Goal: Information Seeking & Learning: Learn about a topic

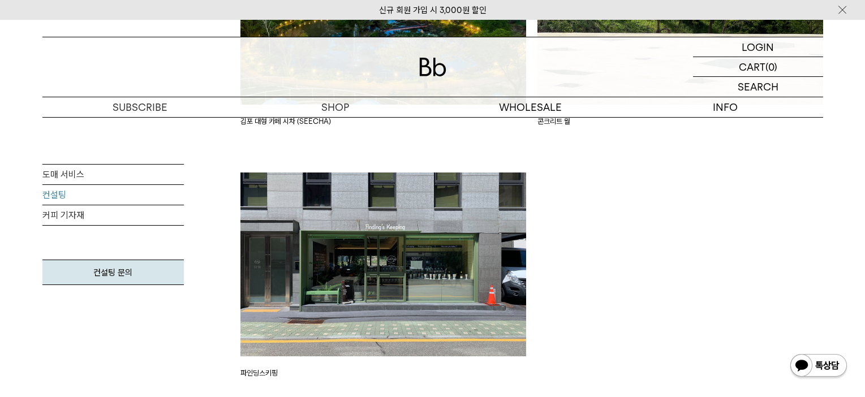
scroll to position [2646, 0]
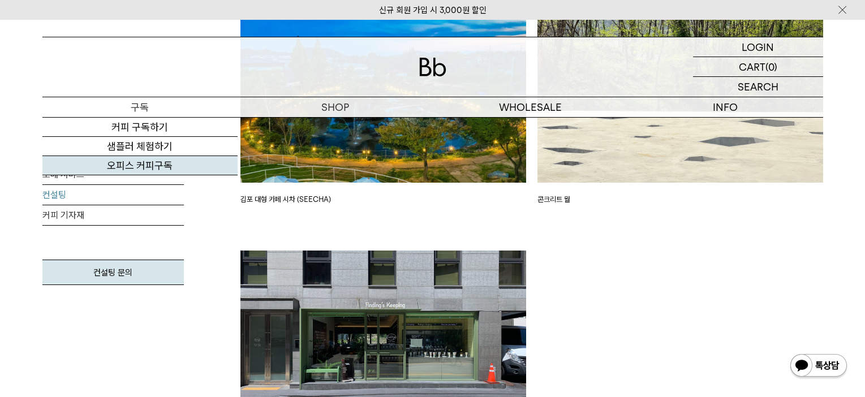
click at [174, 162] on link "오피스 커피구독" at bounding box center [139, 165] width 195 height 19
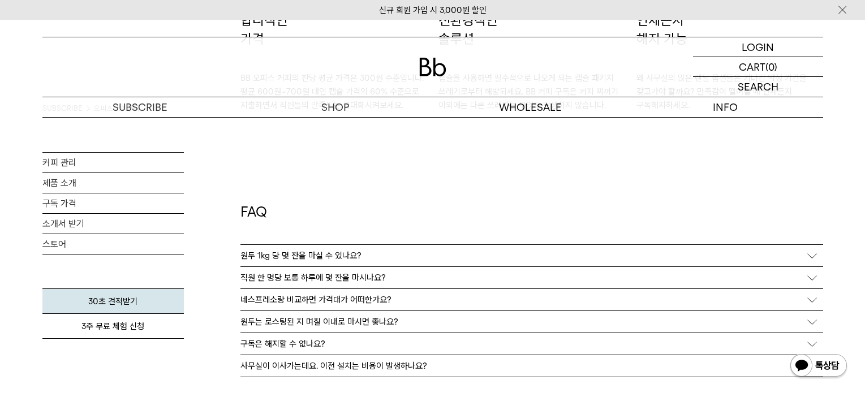
scroll to position [1993, 0]
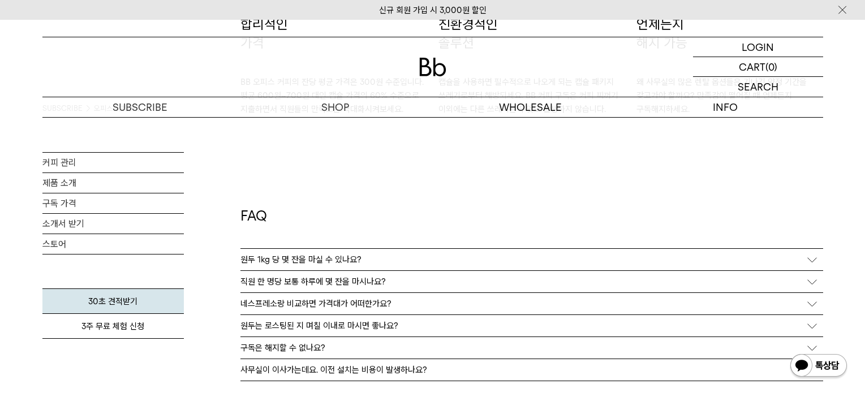
click at [818, 260] on div "원두 1kg 당 몇 잔을 마실 수 있나요?" at bounding box center [532, 260] width 583 height 22
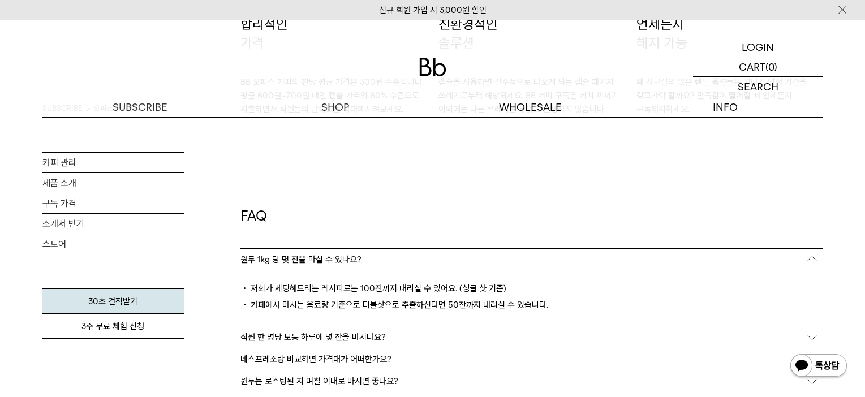
scroll to position [2087, 0]
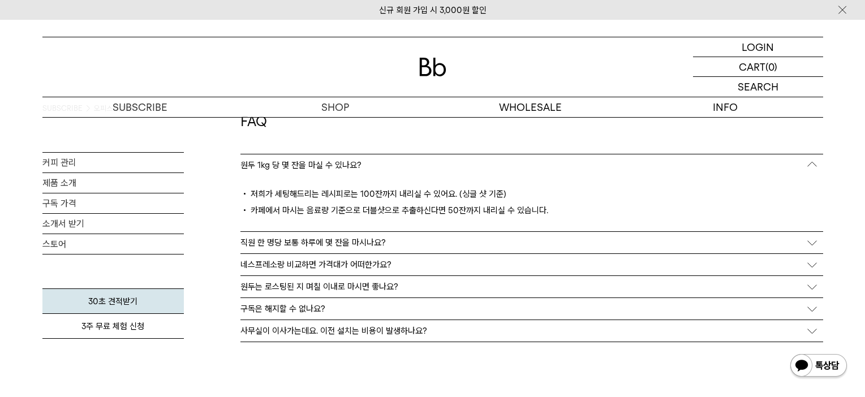
click at [819, 243] on div "직원 한 명당 보통 하루에 몇 잔을 마시나요?" at bounding box center [532, 243] width 583 height 22
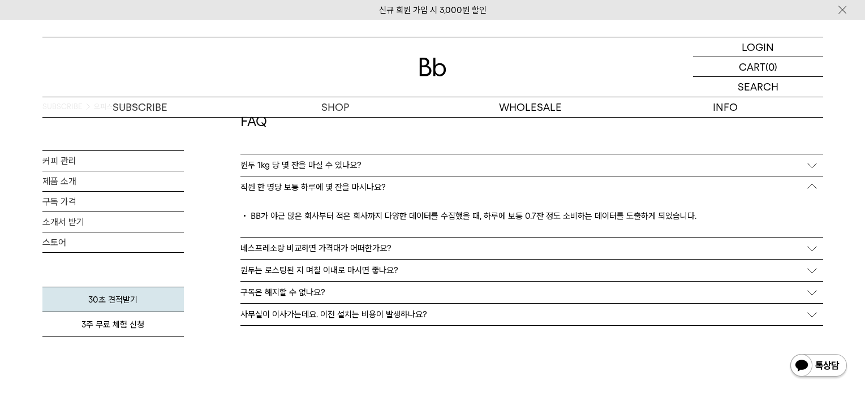
click at [818, 247] on div "네스프레소랑 비교하면 가격대가 어떠한가요?" at bounding box center [532, 249] width 583 height 22
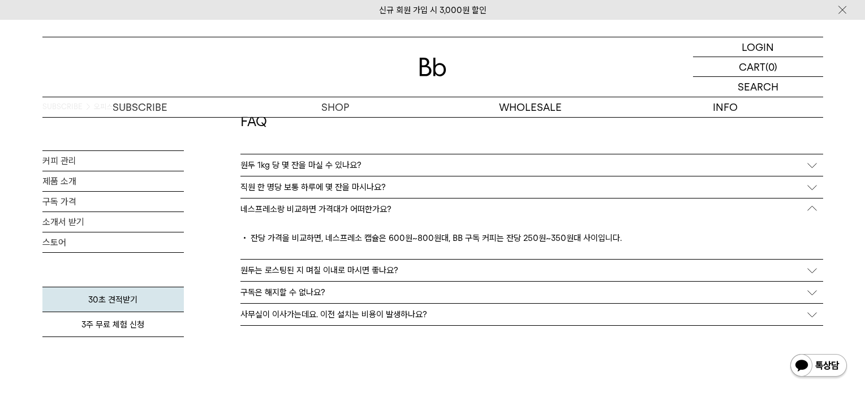
click at [819, 274] on div "원두는 로스팅된 지 며칠 이내로 마시면 좋나요?" at bounding box center [532, 271] width 583 height 22
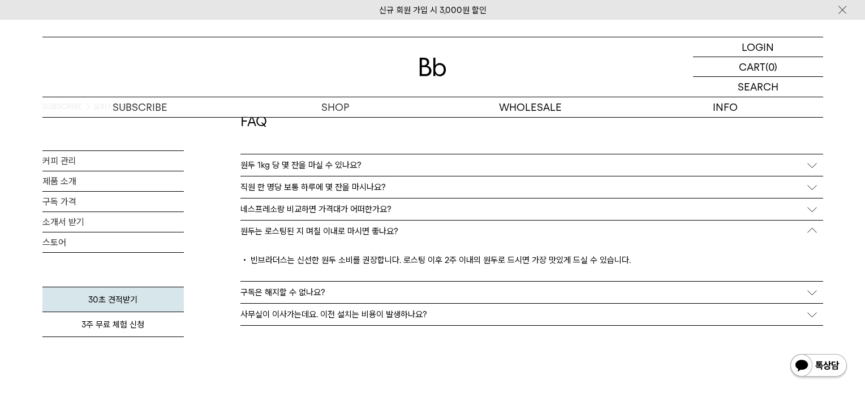
click at [816, 294] on div "구독은 해지할 수 없나요?" at bounding box center [532, 293] width 583 height 22
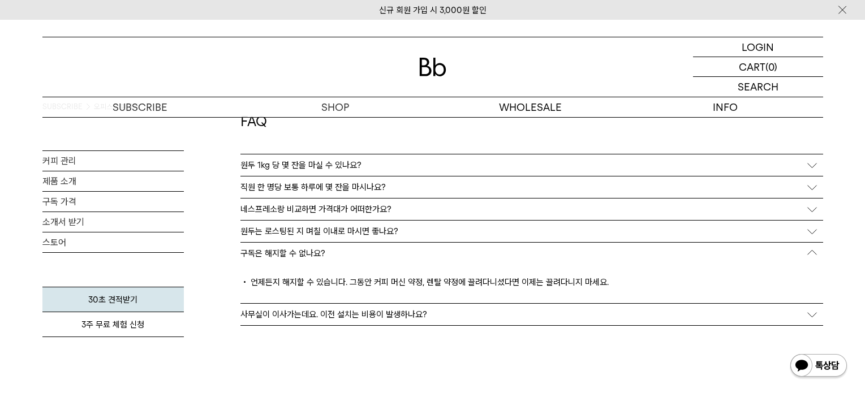
click at [810, 319] on div "사무실이 이사가는데요. 이전 설치는 비용이 발생하나요?" at bounding box center [532, 315] width 583 height 22
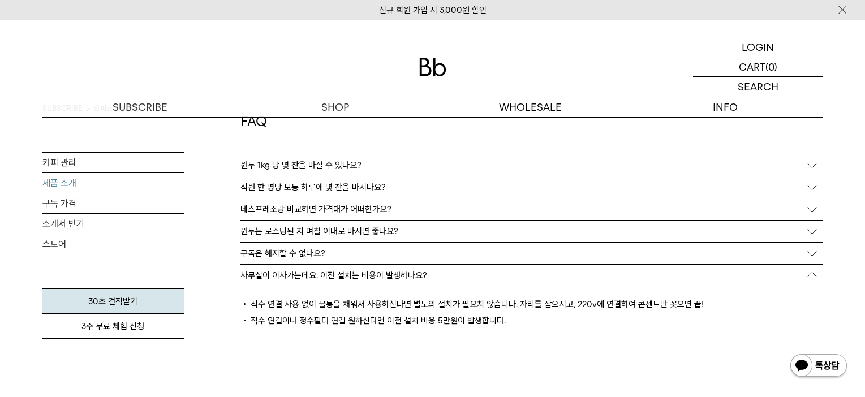
click at [85, 181] on link "제품 소개" at bounding box center [112, 183] width 141 height 20
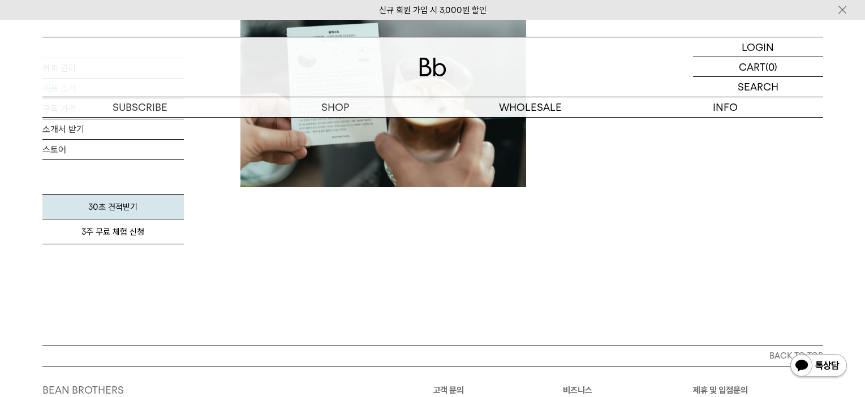
scroll to position [1226, 0]
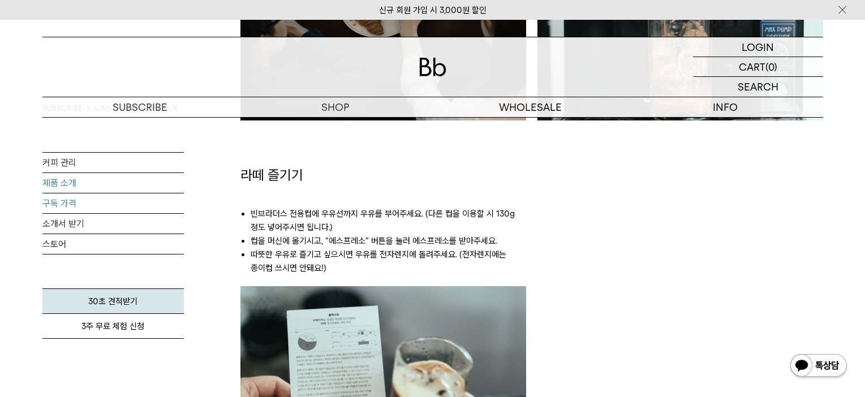
click at [93, 199] on link "구독 가격" at bounding box center [112, 204] width 141 height 20
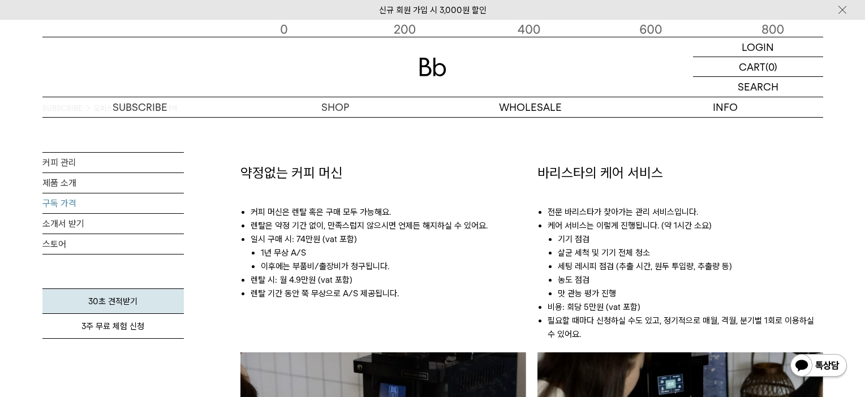
scroll to position [566, 0]
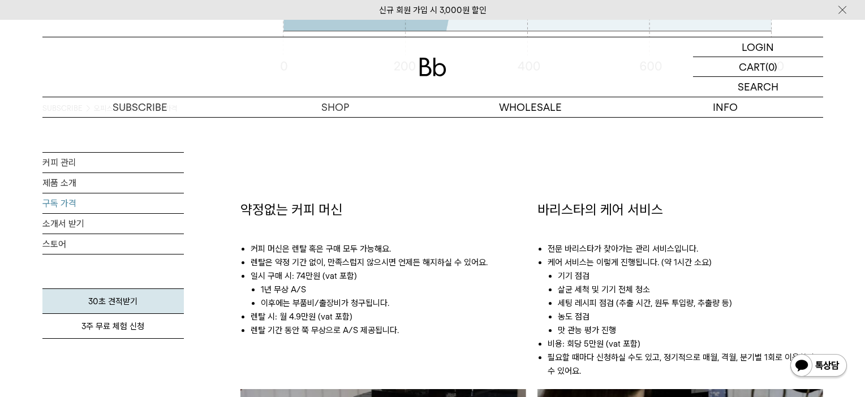
click at [375, 247] on li "커피 머신은 렌탈 혹은 구매 모두 가능해요." at bounding box center [389, 249] width 276 height 14
